Goal: Transaction & Acquisition: Purchase product/service

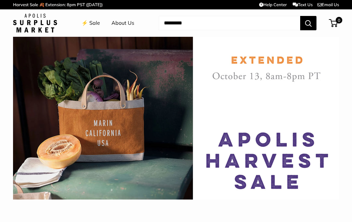
click at [49, 26] on img at bounding box center [35, 23] width 44 height 19
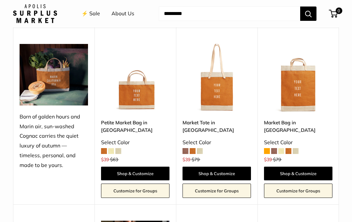
scroll to position [574, 0]
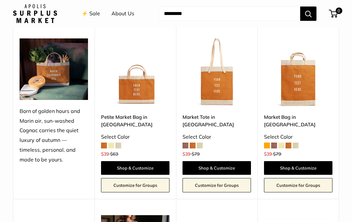
click at [217, 92] on img at bounding box center [216, 72] width 68 height 68
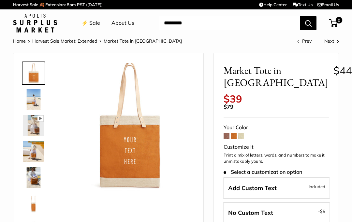
click at [36, 149] on img at bounding box center [33, 151] width 21 height 21
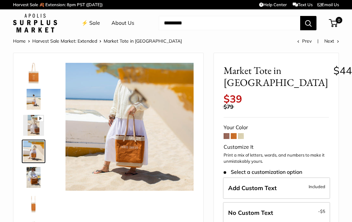
click at [243, 133] on span at bounding box center [241, 136] width 6 height 6
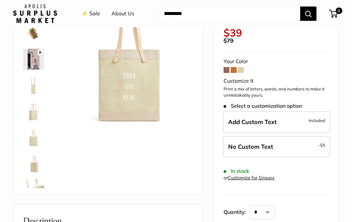
scroll to position [67, 0]
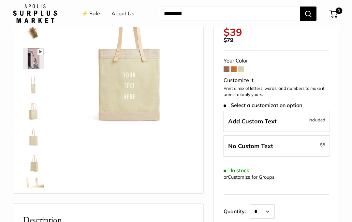
click at [319, 116] on span "Included" at bounding box center [316, 120] width 17 height 8
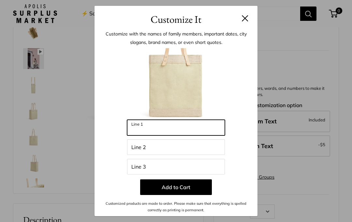
click at [207, 133] on input "Line 1" at bounding box center [176, 128] width 98 height 16
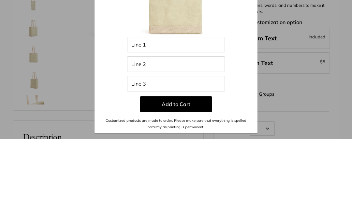
click at [320, 87] on div "Customize It Customize with the names of family members, important dates, city …" at bounding box center [176, 111] width 352 height 222
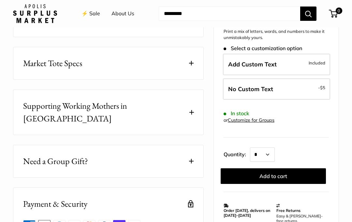
scroll to position [341, 0]
click at [301, 83] on label "No Custom Text - $5" at bounding box center [276, 88] width 107 height 21
click at [326, 80] on label "No Custom Text - $5" at bounding box center [276, 88] width 107 height 21
click at [313, 59] on span "Included" at bounding box center [316, 63] width 17 height 8
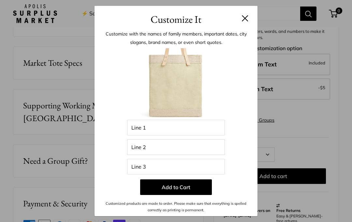
click at [243, 21] on button at bounding box center [245, 18] width 7 height 7
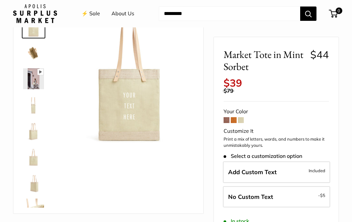
scroll to position [0, 0]
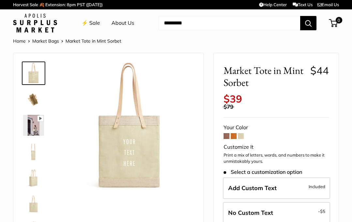
click at [39, 16] on img at bounding box center [35, 23] width 44 height 19
